Goal: Information Seeking & Learning: Learn about a topic

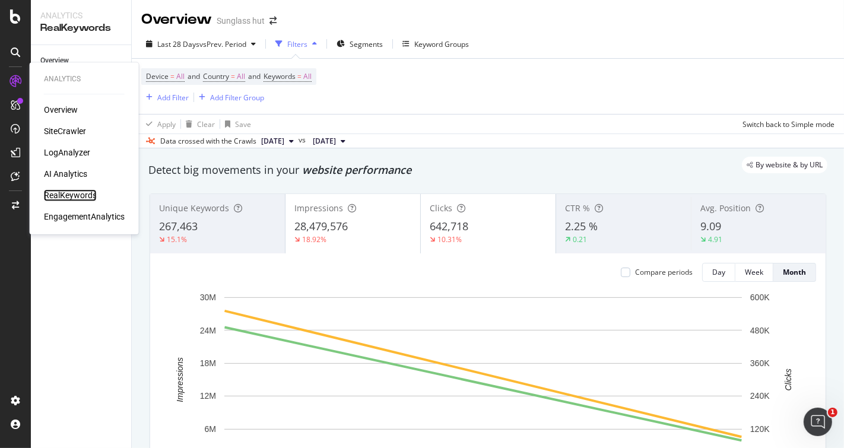
click at [75, 193] on div "RealKeywords" at bounding box center [70, 195] width 53 height 12
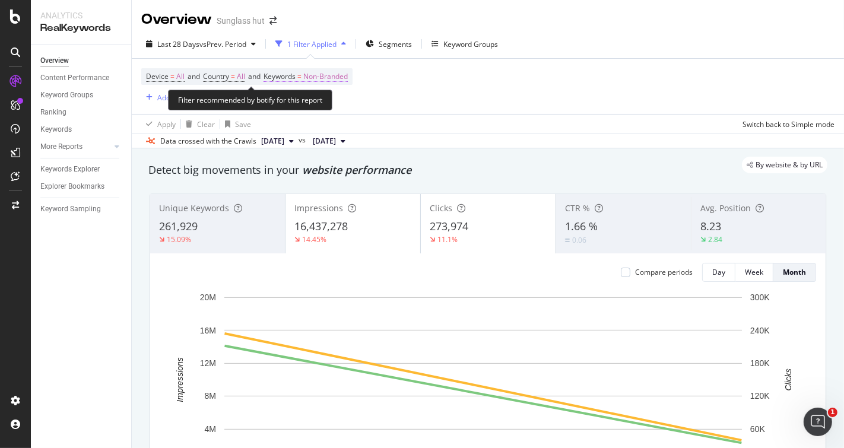
click at [344, 75] on span "Non-Branded" at bounding box center [325, 76] width 44 height 17
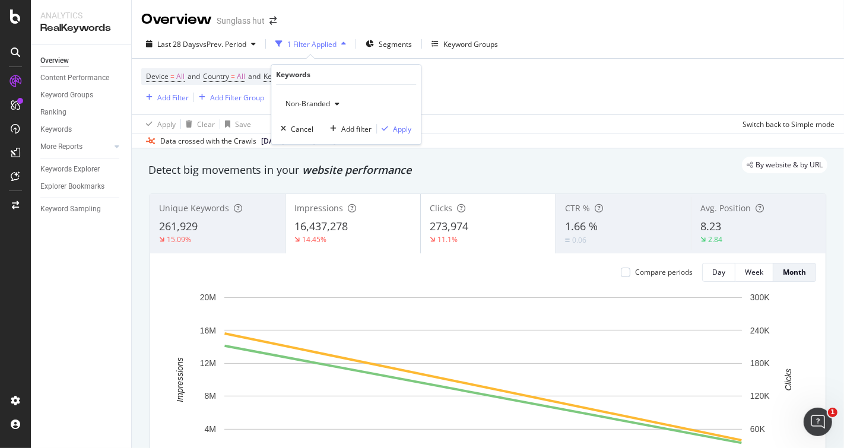
click at [333, 98] on div "Non-Branded" at bounding box center [312, 104] width 63 height 18
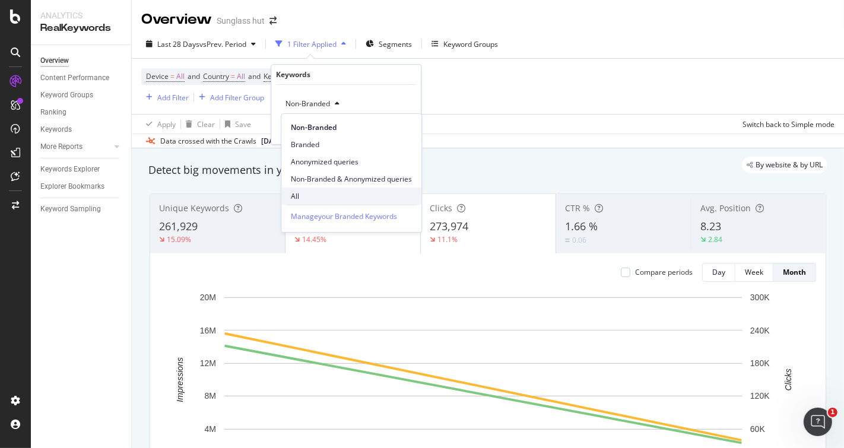
click at [303, 200] on span "All" at bounding box center [351, 196] width 121 height 11
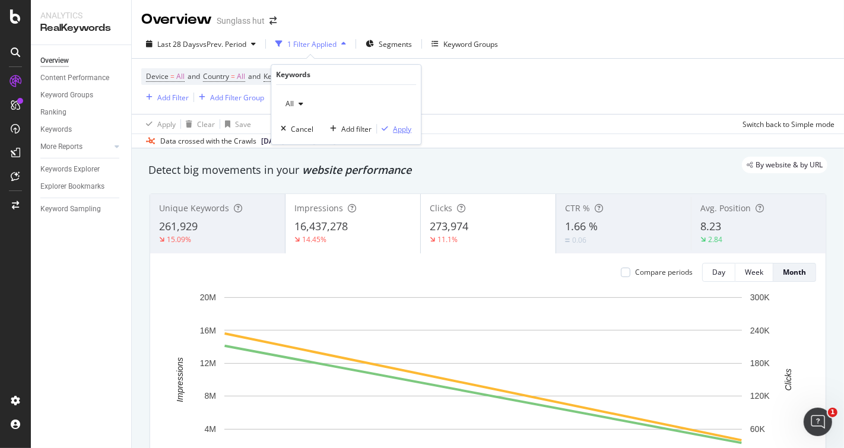
click at [399, 131] on div "Apply" at bounding box center [402, 129] width 18 height 10
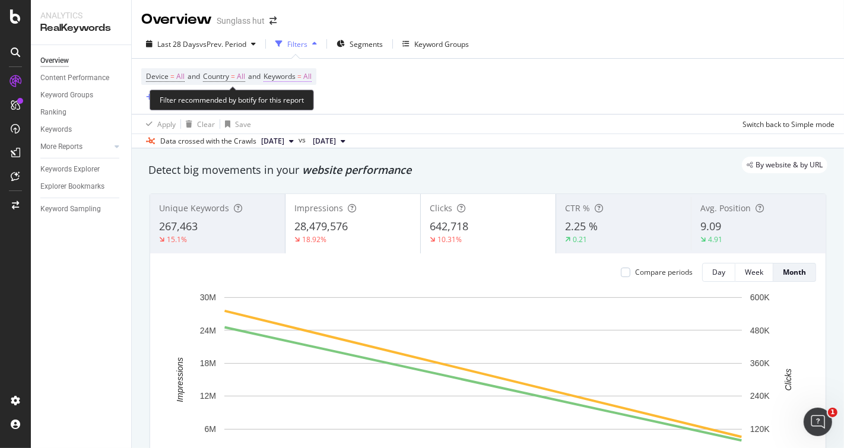
click at [311, 76] on span "All" at bounding box center [307, 76] width 8 height 17
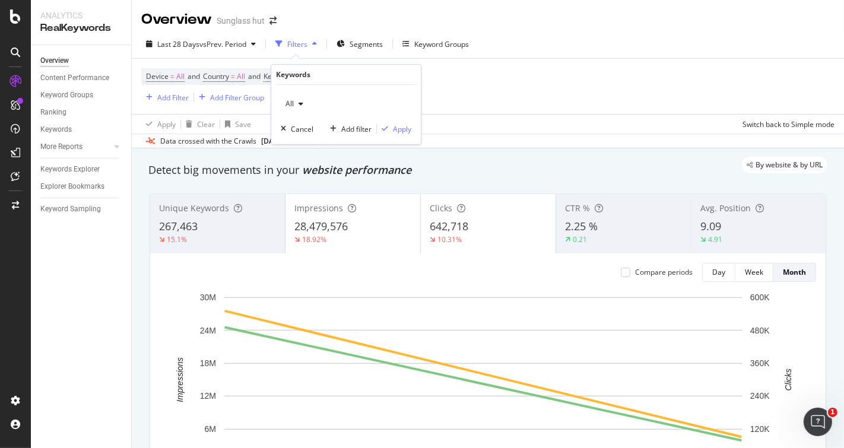
click at [297, 103] on div "button" at bounding box center [301, 103] width 14 height 7
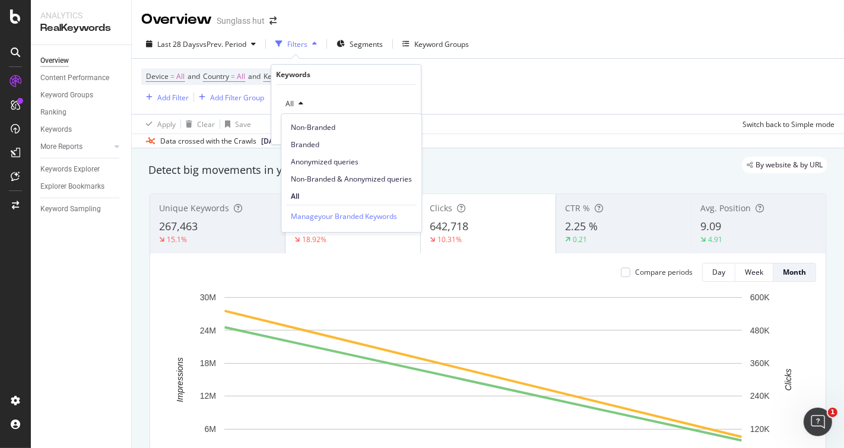
drag, startPoint x: 487, startPoint y: 112, endPoint x: 479, endPoint y: 111, distance: 7.1
click at [487, 111] on div "Device = All and Country = All and Keywords = All Add Filter Add Filter Group" at bounding box center [487, 86] width 693 height 55
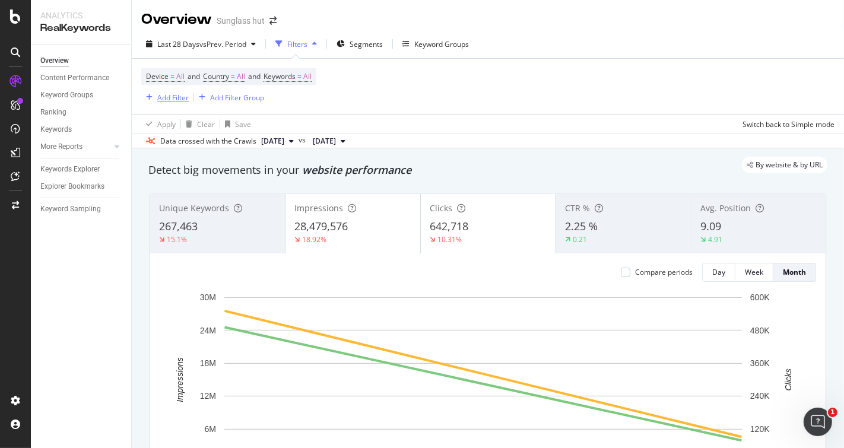
click at [181, 97] on div "Add Filter" at bounding box center [172, 98] width 31 height 10
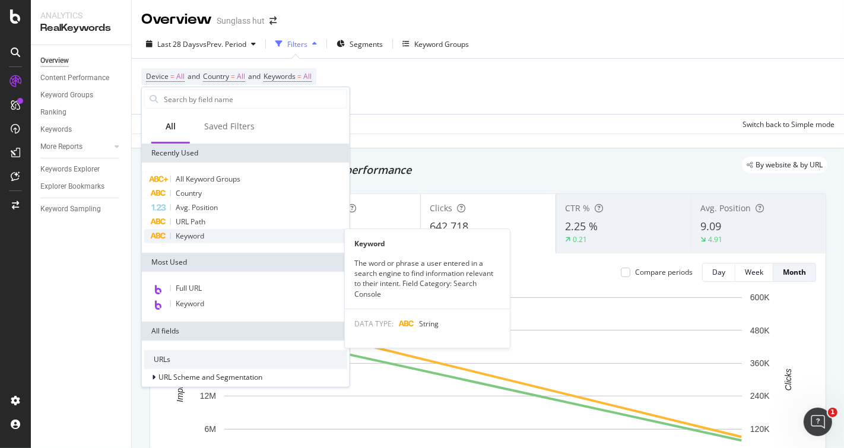
click at [203, 233] on span "Keyword" at bounding box center [190, 236] width 28 height 10
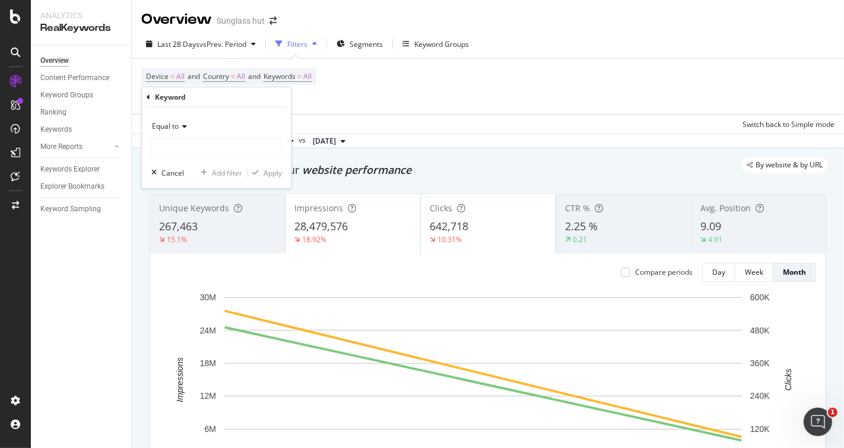
click at [189, 126] on div "Equal to" at bounding box center [216, 126] width 131 height 19
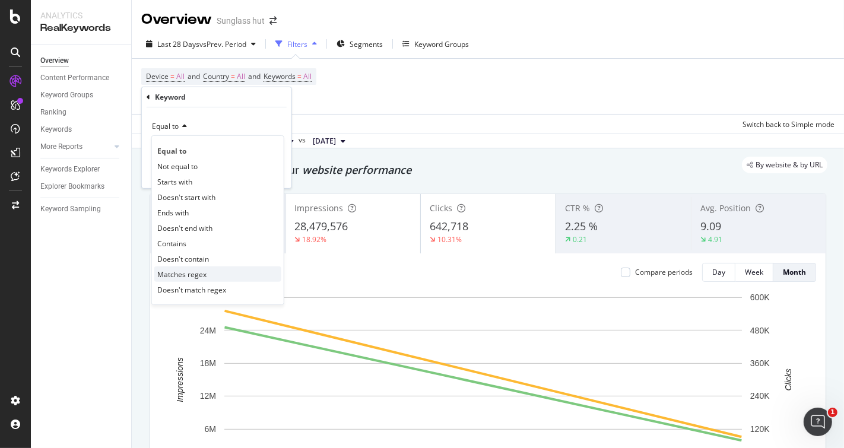
click at [195, 273] on span "Matches regex" at bounding box center [181, 274] width 49 height 10
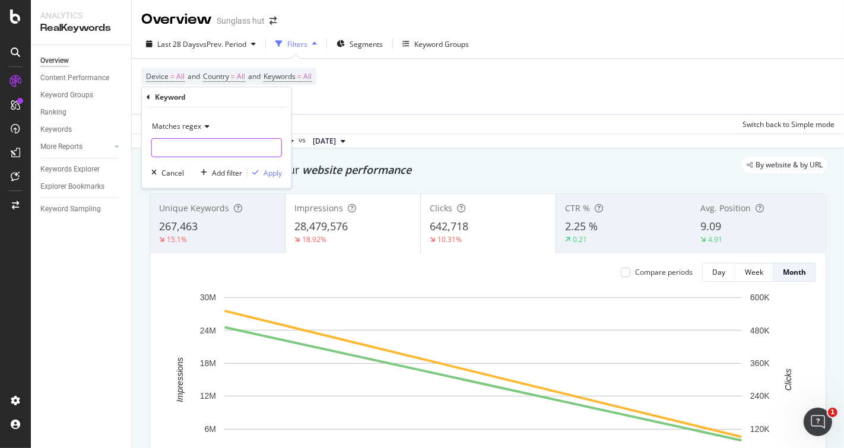
click at [206, 146] on input "text" at bounding box center [216, 147] width 129 height 19
paste input "meta | meta | ai | smart|smart |display"
type input "meta | meta | ai | smart|smart |display"
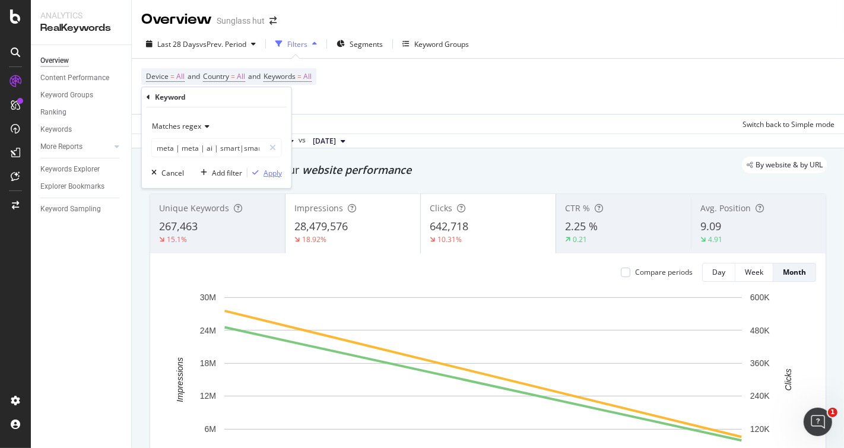
click at [273, 171] on div "Apply" at bounding box center [272, 172] width 18 height 10
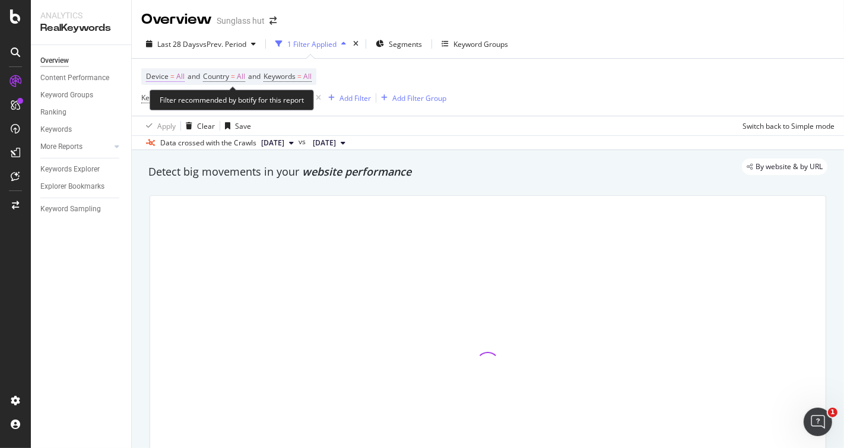
click at [181, 74] on span "All" at bounding box center [180, 76] width 8 height 17
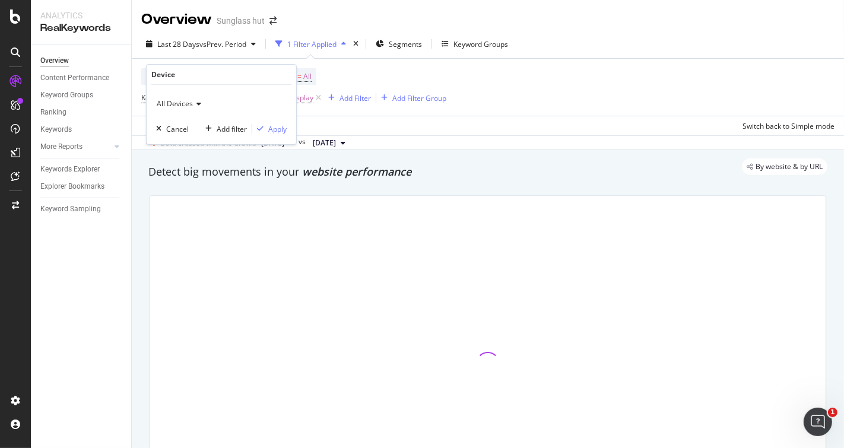
click at [188, 101] on span "All Devices" at bounding box center [175, 103] width 36 height 10
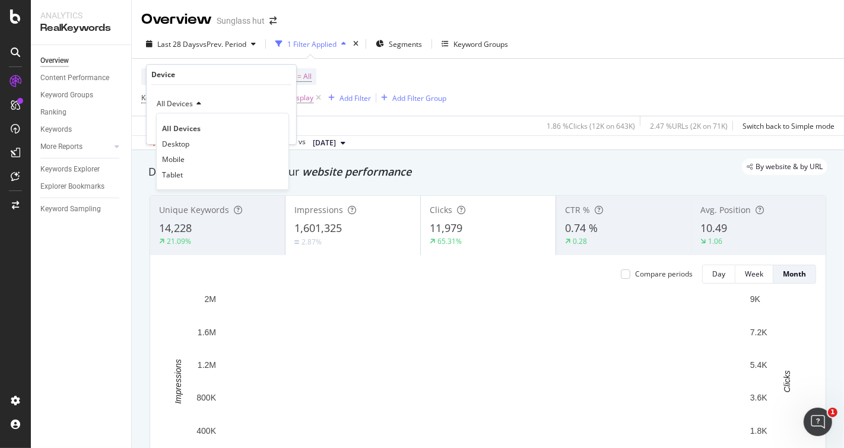
click at [639, 90] on div "Device = All and Country = All and Keywords = All Keyword = meta | meta | ai | …" at bounding box center [487, 87] width 693 height 57
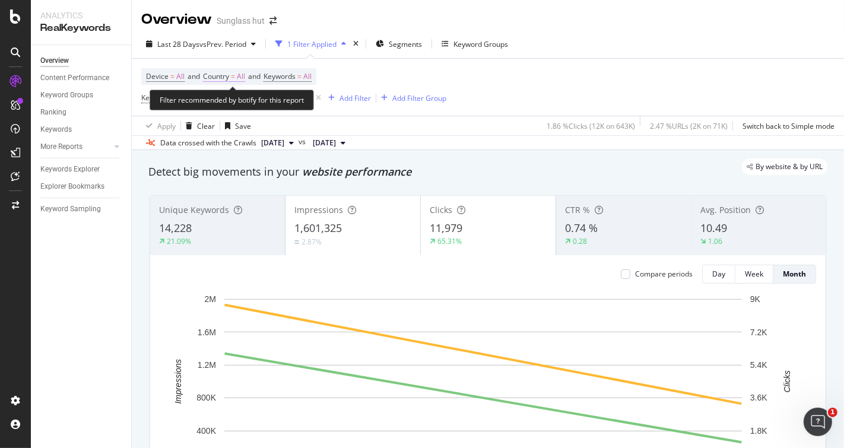
click at [242, 75] on span "All" at bounding box center [241, 76] width 8 height 17
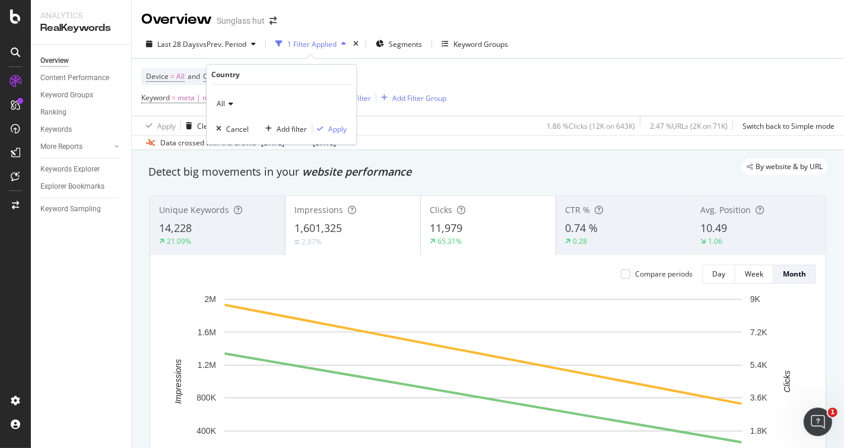
click at [228, 103] on icon at bounding box center [229, 103] width 8 height 7
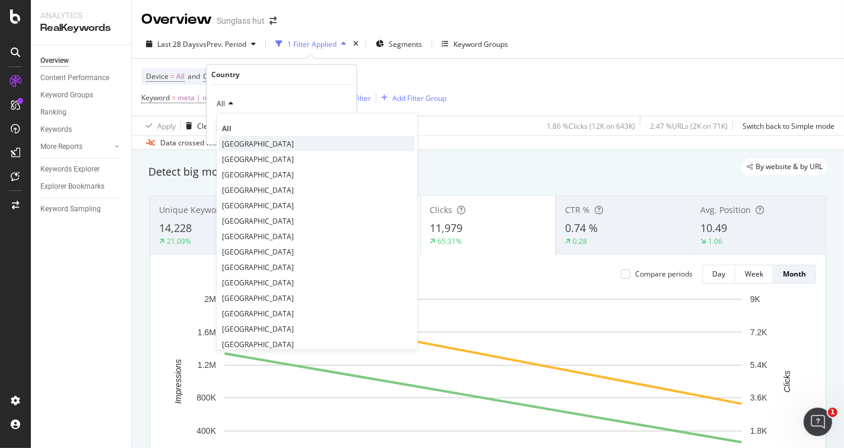
click at [276, 139] on span "[GEOGRAPHIC_DATA]" at bounding box center [258, 144] width 72 height 10
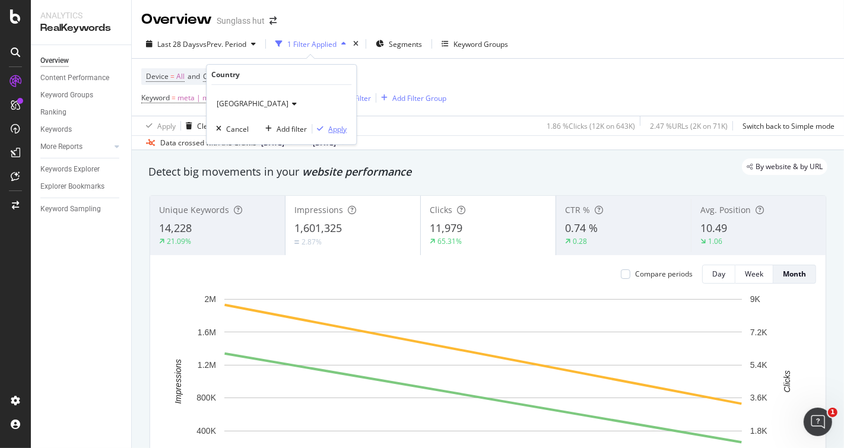
click at [341, 130] on div "Apply" at bounding box center [337, 129] width 18 height 10
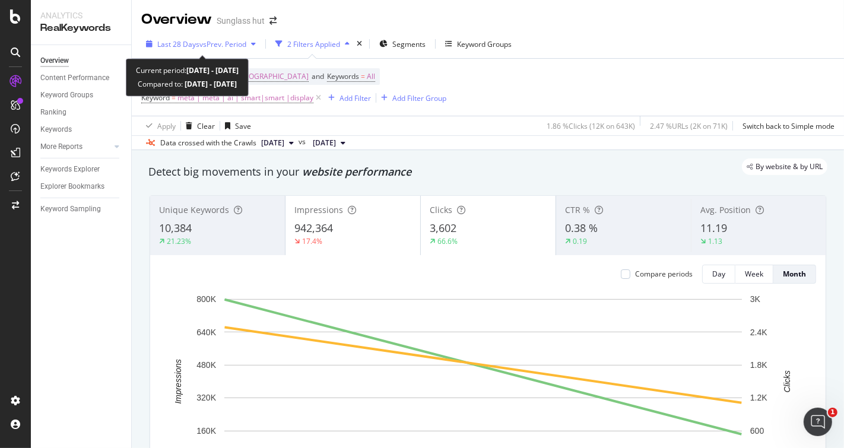
click at [202, 42] on span "vs Prev. Period" at bounding box center [222, 44] width 47 height 10
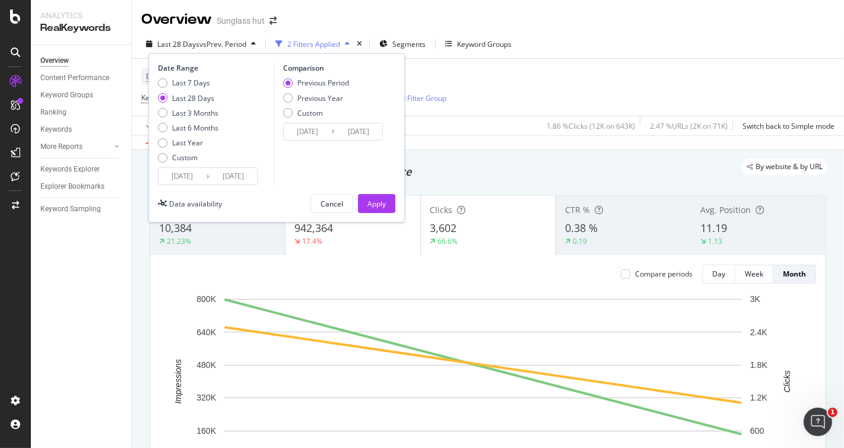
click at [183, 173] on input "[DATE]" at bounding box center [181, 176] width 47 height 17
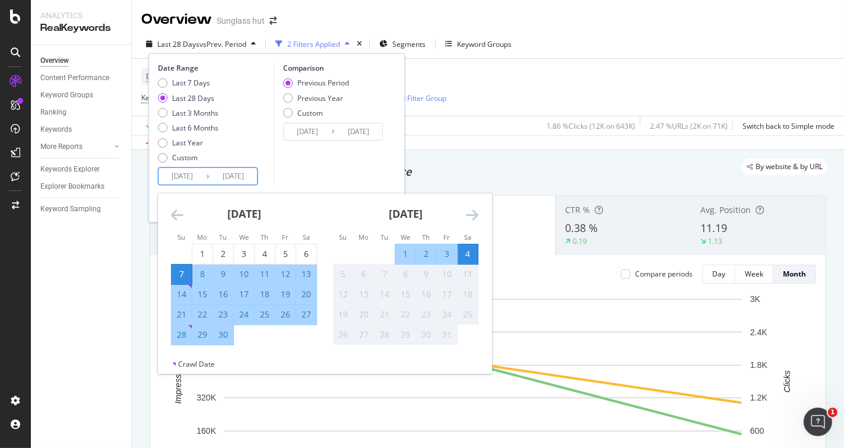
click at [201, 311] on div "22" at bounding box center [202, 315] width 20 height 12
type input "[DATE]"
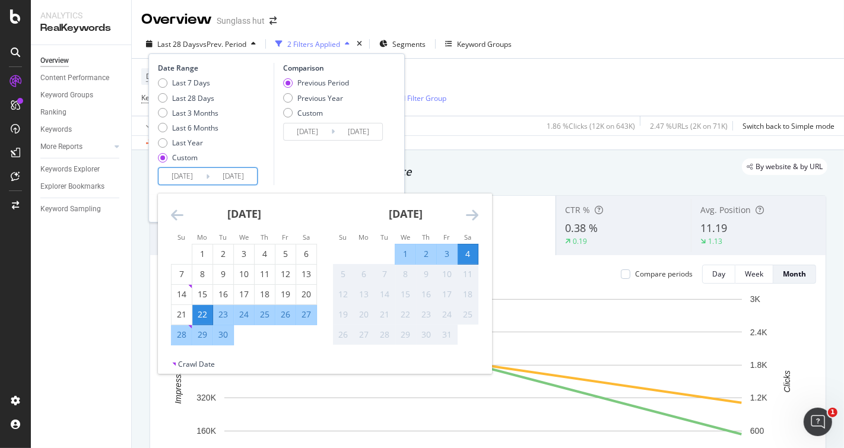
click at [230, 179] on input "[DATE]" at bounding box center [232, 176] width 47 height 17
drag, startPoint x: 180, startPoint y: 292, endPoint x: 222, endPoint y: 279, distance: 44.5
click at [204, 291] on tr "14 15 16 17 18 19 20" at bounding box center [243, 294] width 145 height 20
click at [180, 174] on input "[DATE]" at bounding box center [181, 176] width 47 height 17
click at [181, 293] on div "14" at bounding box center [181, 294] width 20 height 12
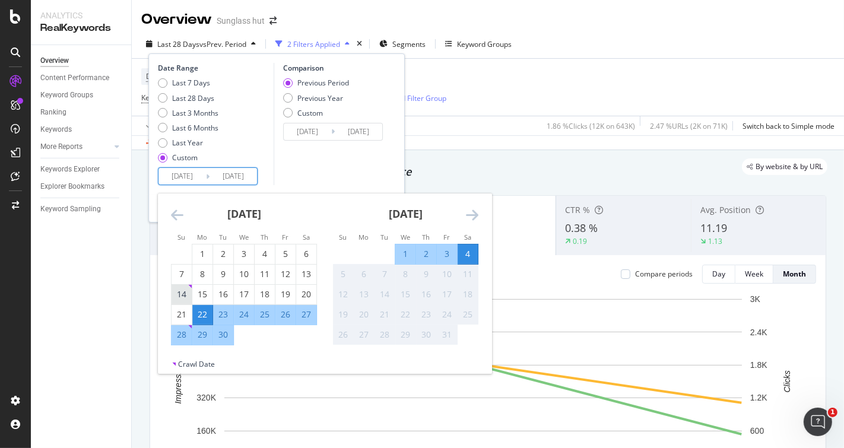
type input "[DATE]"
click at [227, 181] on input "[DATE]" at bounding box center [232, 176] width 47 height 17
click at [307, 313] on div "27" at bounding box center [306, 315] width 20 height 12
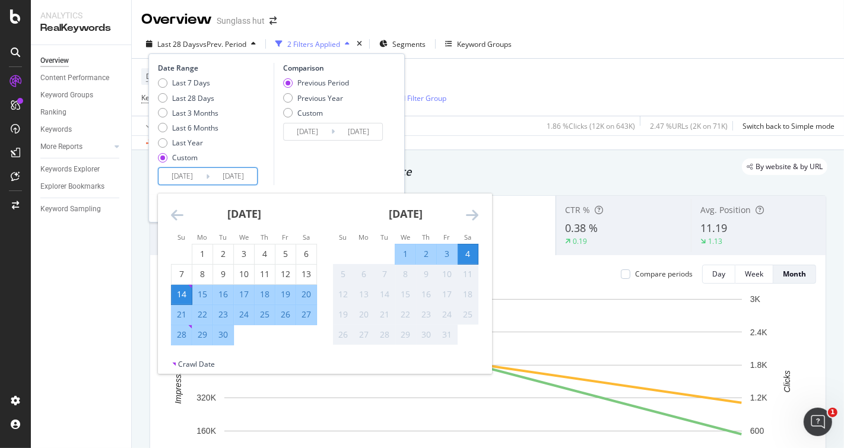
type input "[DATE]"
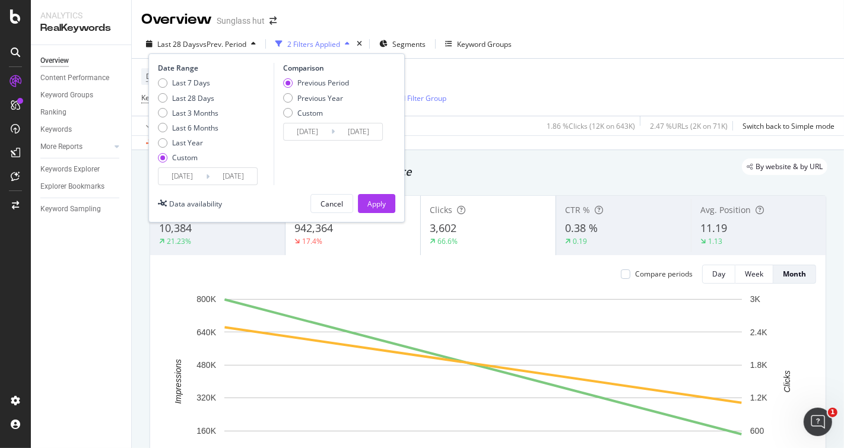
click at [304, 135] on input "[DATE]" at bounding box center [307, 131] width 47 height 17
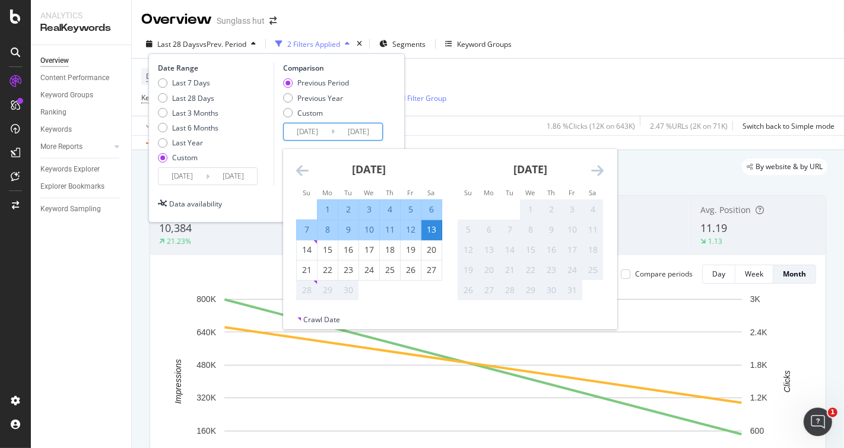
click at [301, 170] on icon "Move backward to switch to the previous month." at bounding box center [302, 170] width 12 height 14
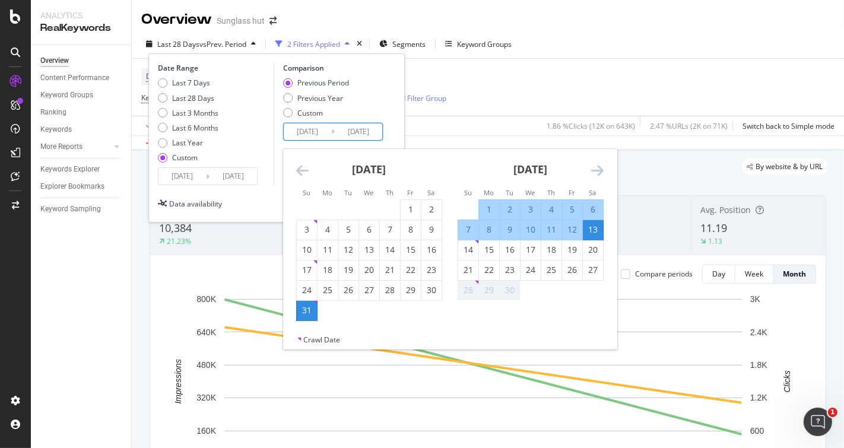
click at [301, 169] on icon "Move backward to switch to the previous month." at bounding box center [302, 170] width 12 height 14
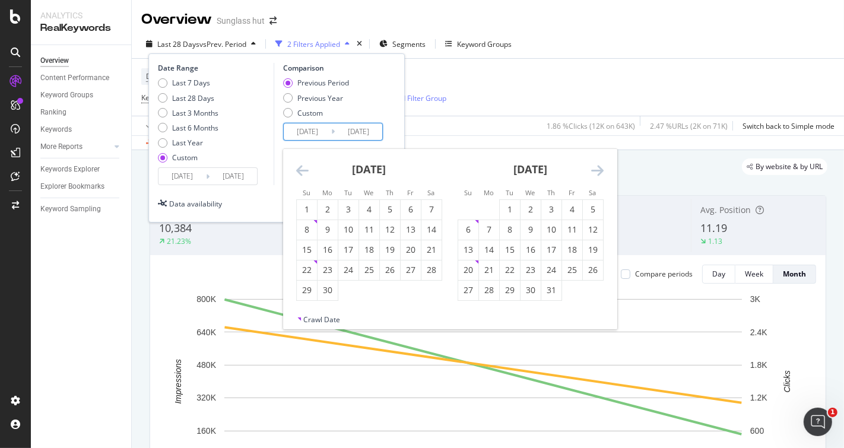
click at [301, 169] on icon "Move backward to switch to the previous month." at bounding box center [302, 170] width 12 height 14
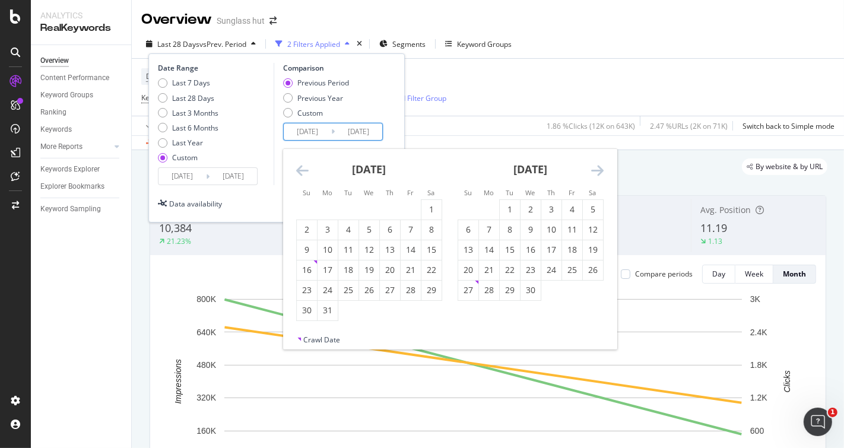
click at [301, 169] on icon "Move backward to switch to the previous month." at bounding box center [302, 170] width 12 height 14
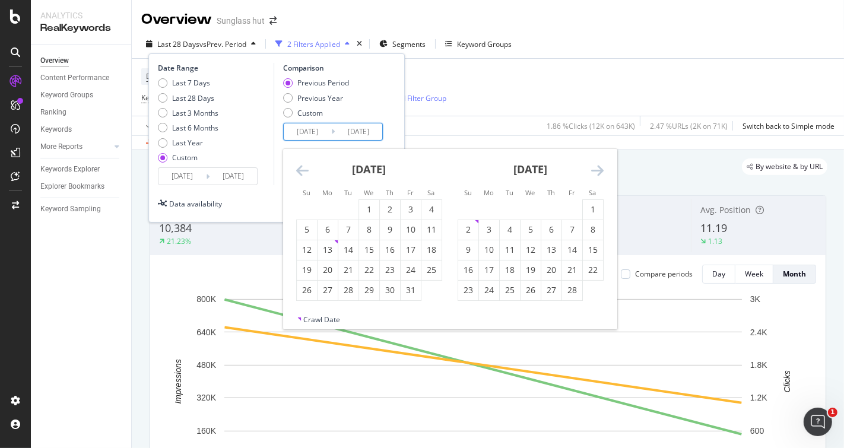
click at [301, 169] on icon "Move backward to switch to the previous month." at bounding box center [302, 170] width 12 height 14
click at [307, 246] on div "15" at bounding box center [307, 250] width 20 height 12
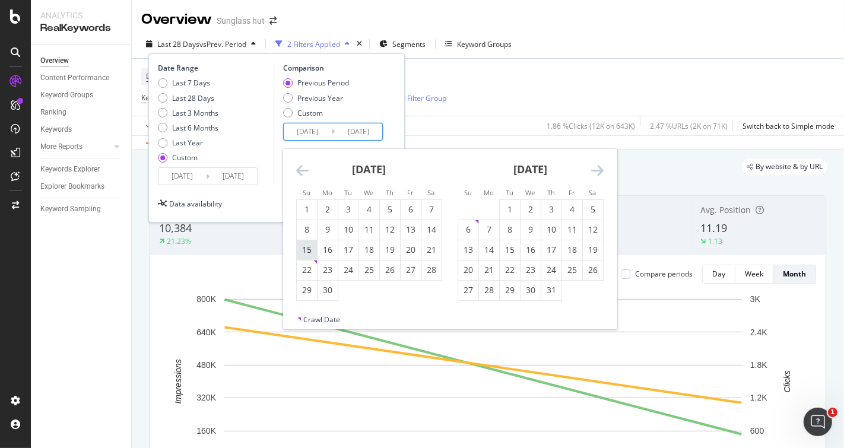
type input "[DATE]"
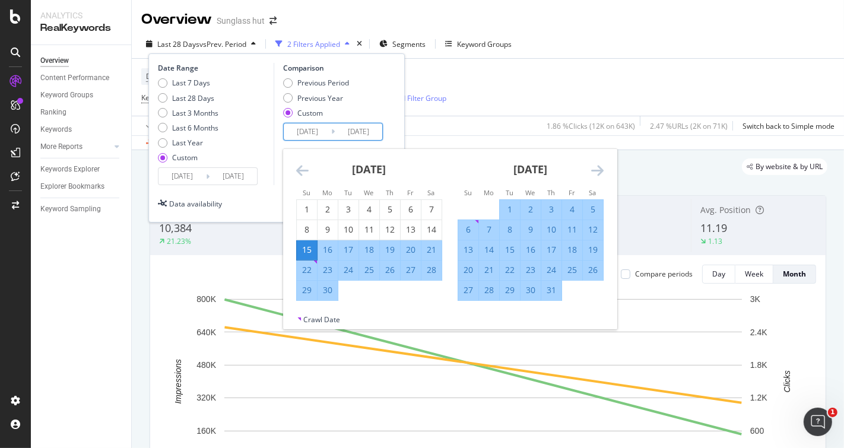
click at [352, 132] on input "[DATE]" at bounding box center [358, 131] width 47 height 17
click at [432, 269] on div "28" at bounding box center [431, 270] width 20 height 12
type input "[DATE]"
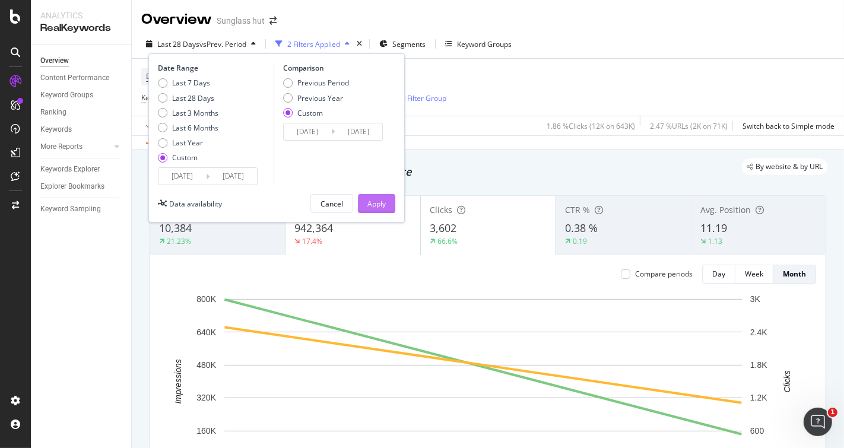
click at [383, 202] on div "Apply" at bounding box center [376, 204] width 18 height 10
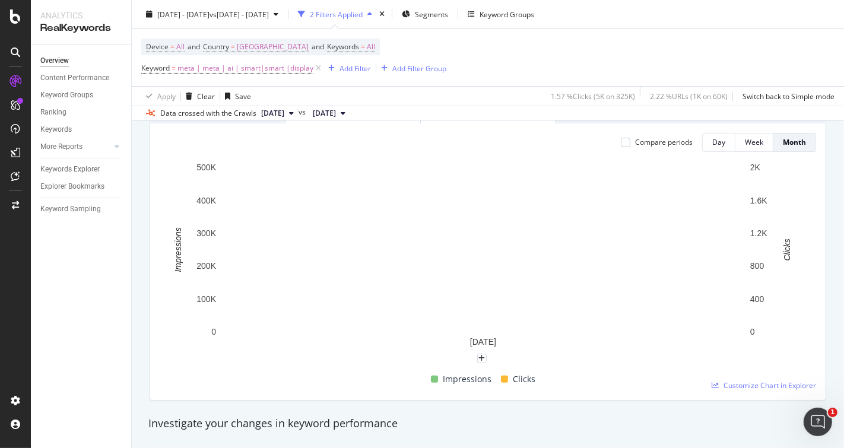
scroll to position [66, 0]
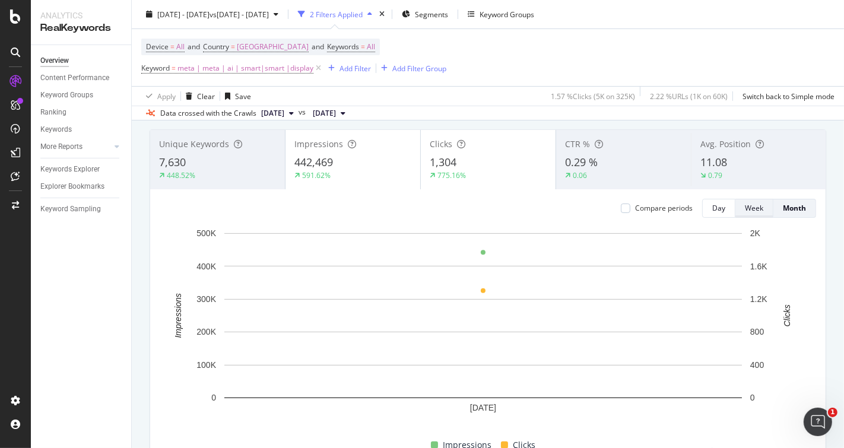
click at [745, 206] on div "Week" at bounding box center [754, 208] width 18 height 10
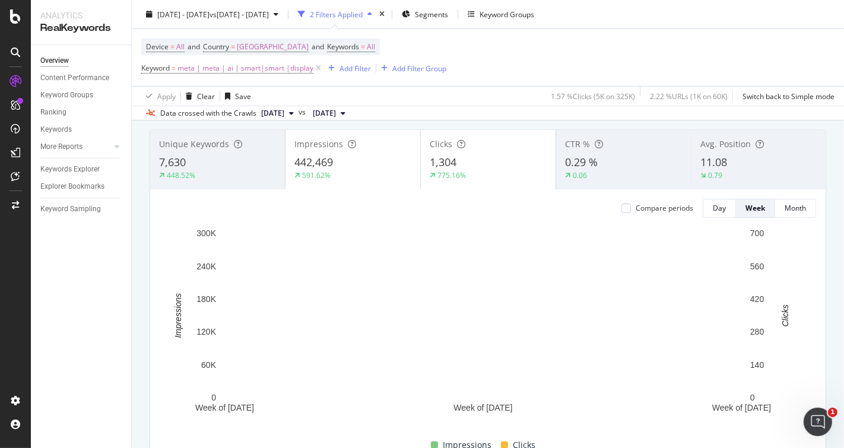
click at [501, 161] on div "1,304" at bounding box center [488, 162] width 117 height 15
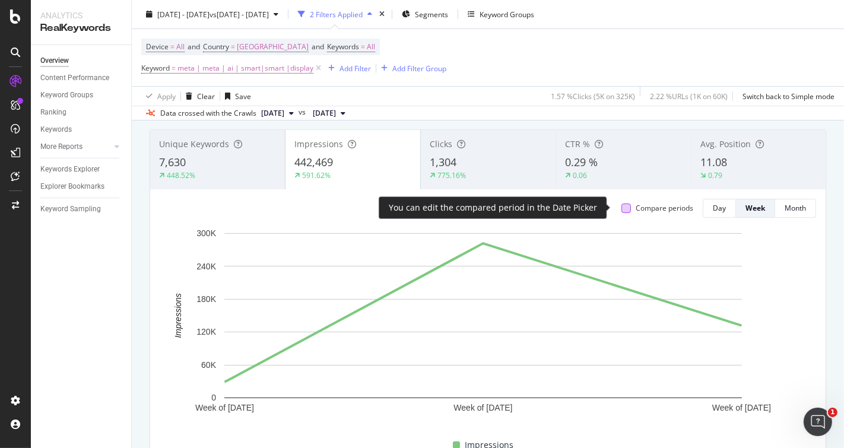
click at [621, 209] on div at bounding box center [625, 208] width 9 height 9
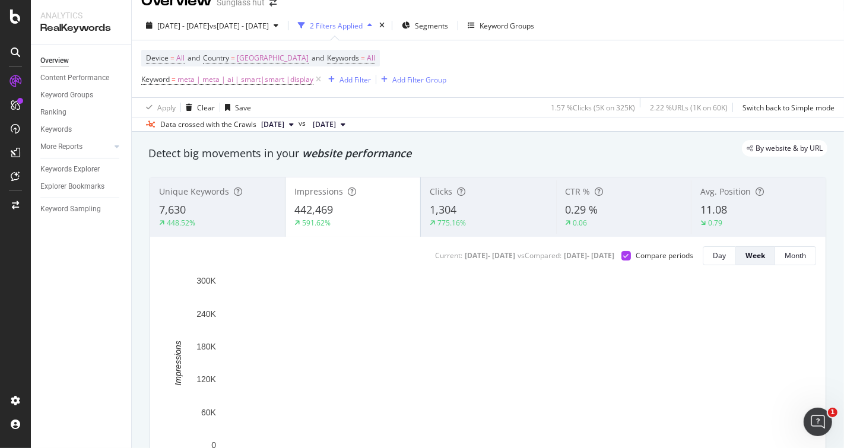
scroll to position [0, 0]
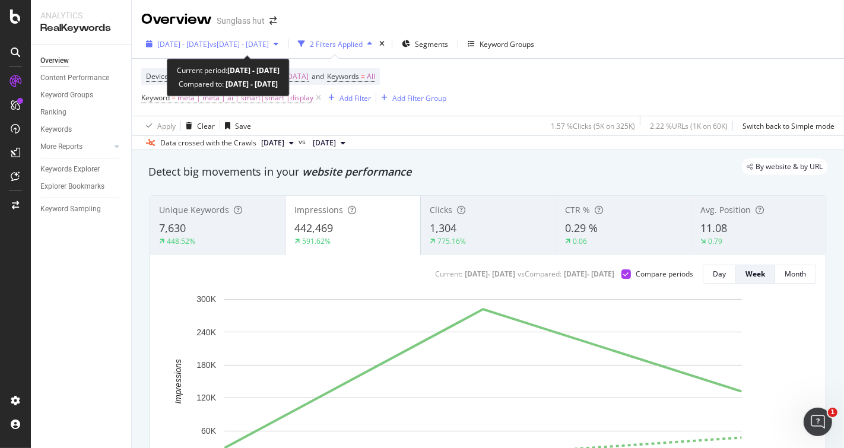
click at [253, 42] on span "vs [DATE] - [DATE]" at bounding box center [238, 44] width 59 height 10
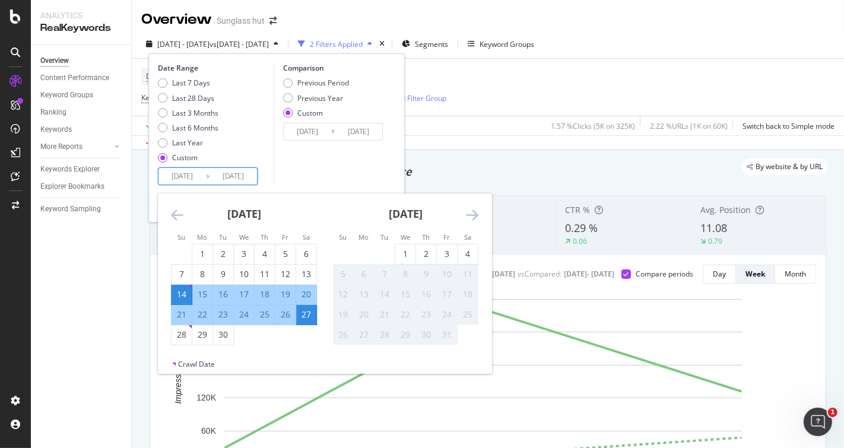
click at [180, 178] on input "[DATE]" at bounding box center [181, 176] width 47 height 17
click at [202, 293] on div "15" at bounding box center [202, 294] width 20 height 12
type input "[DATE]"
click at [229, 179] on input "[DATE]" at bounding box center [232, 176] width 47 height 17
click at [183, 331] on div "28" at bounding box center [181, 335] width 20 height 12
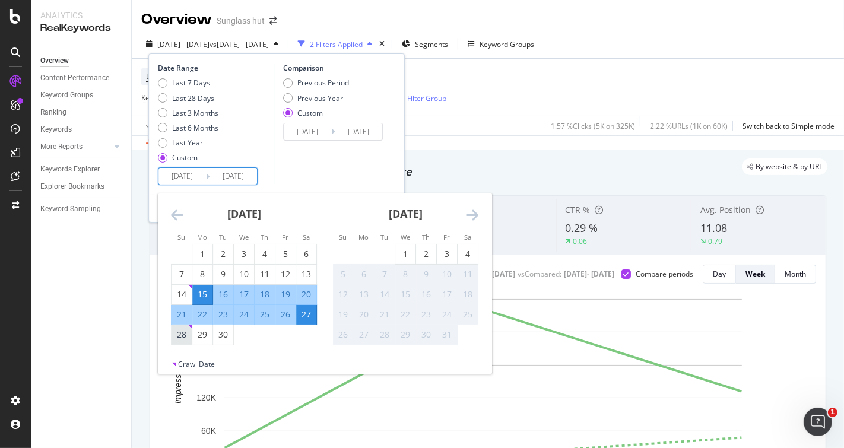
type input "[DATE]"
click at [234, 171] on input "[DATE]" at bounding box center [232, 176] width 47 height 17
click at [307, 131] on input "[DATE]" at bounding box center [307, 131] width 47 height 17
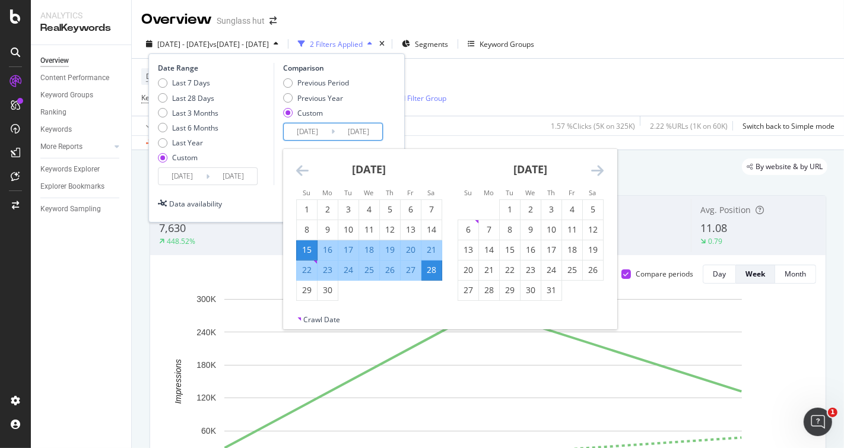
click at [328, 247] on div "16" at bounding box center [327, 250] width 20 height 12
type input "[DATE]"
click at [307, 287] on div "29" at bounding box center [307, 290] width 20 height 12
type input "[DATE]"
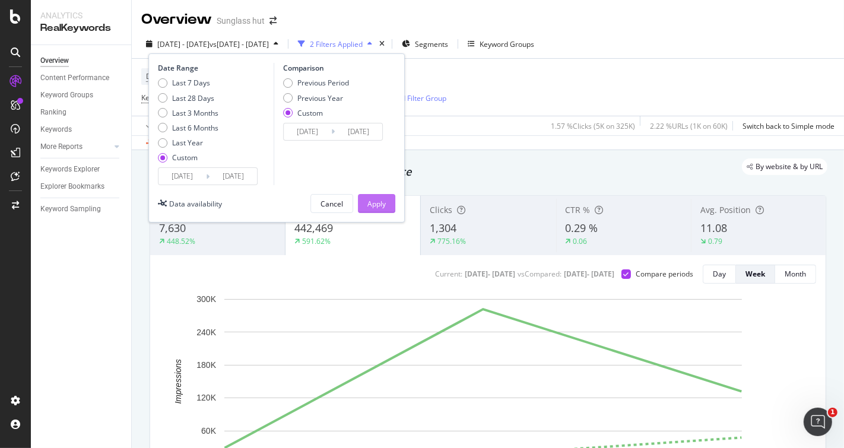
click at [376, 199] on div "Apply" at bounding box center [376, 204] width 18 height 10
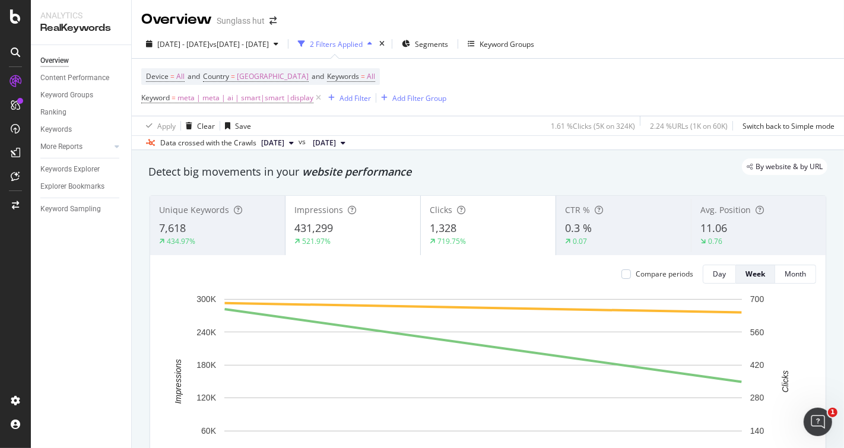
click at [497, 236] on div "719.75%" at bounding box center [488, 241] width 117 height 11
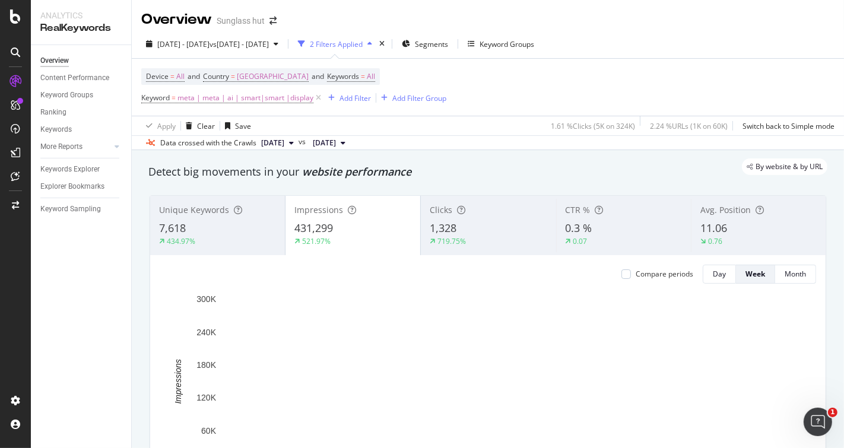
scroll to position [132, 0]
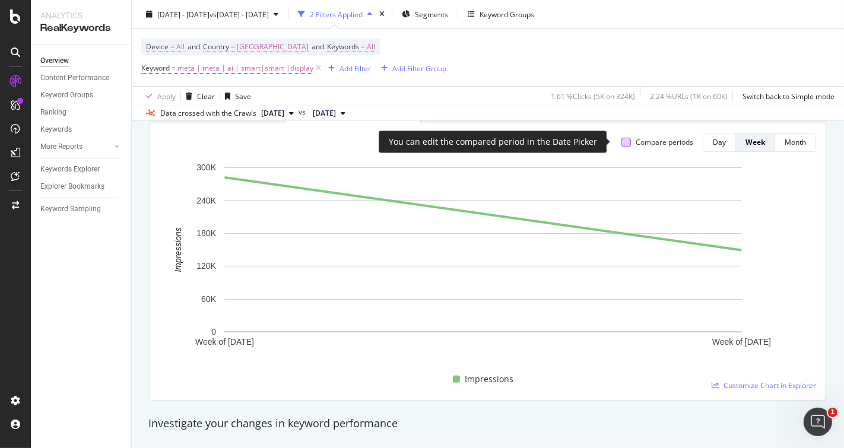
click at [621, 141] on div at bounding box center [625, 142] width 9 height 9
